Goal: Information Seeking & Learning: Learn about a topic

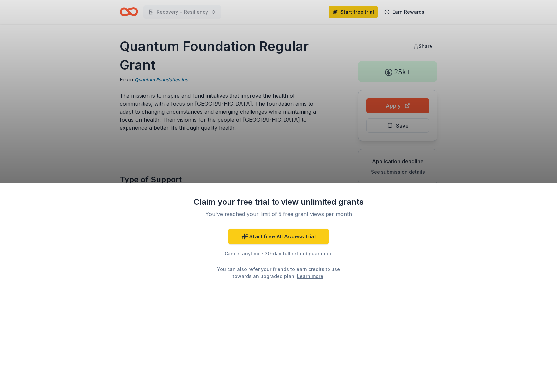
click at [274, 134] on div "Claim your free trial to view unlimited grants You've reached your limit of 5 f…" at bounding box center [278, 183] width 557 height 367
click at [352, 12] on div "Claim your free trial to view unlimited grants You've reached your limit of 5 f…" at bounding box center [278, 183] width 557 height 367
click at [300, 123] on div "Claim your free trial to view unlimited grants You've reached your limit of 5 f…" at bounding box center [278, 183] width 557 height 367
click at [392, 103] on div "Claim your free trial to view unlimited grants You've reached your limit of 5 f…" at bounding box center [278, 183] width 557 height 367
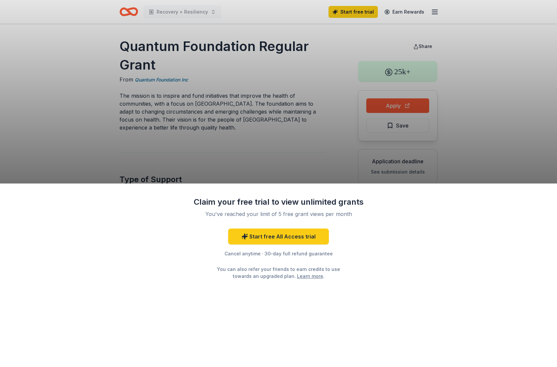
click at [399, 105] on div "Claim your free trial to view unlimited grants You've reached your limit of 5 f…" at bounding box center [278, 183] width 557 height 367
